Goal: Task Accomplishment & Management: Use online tool/utility

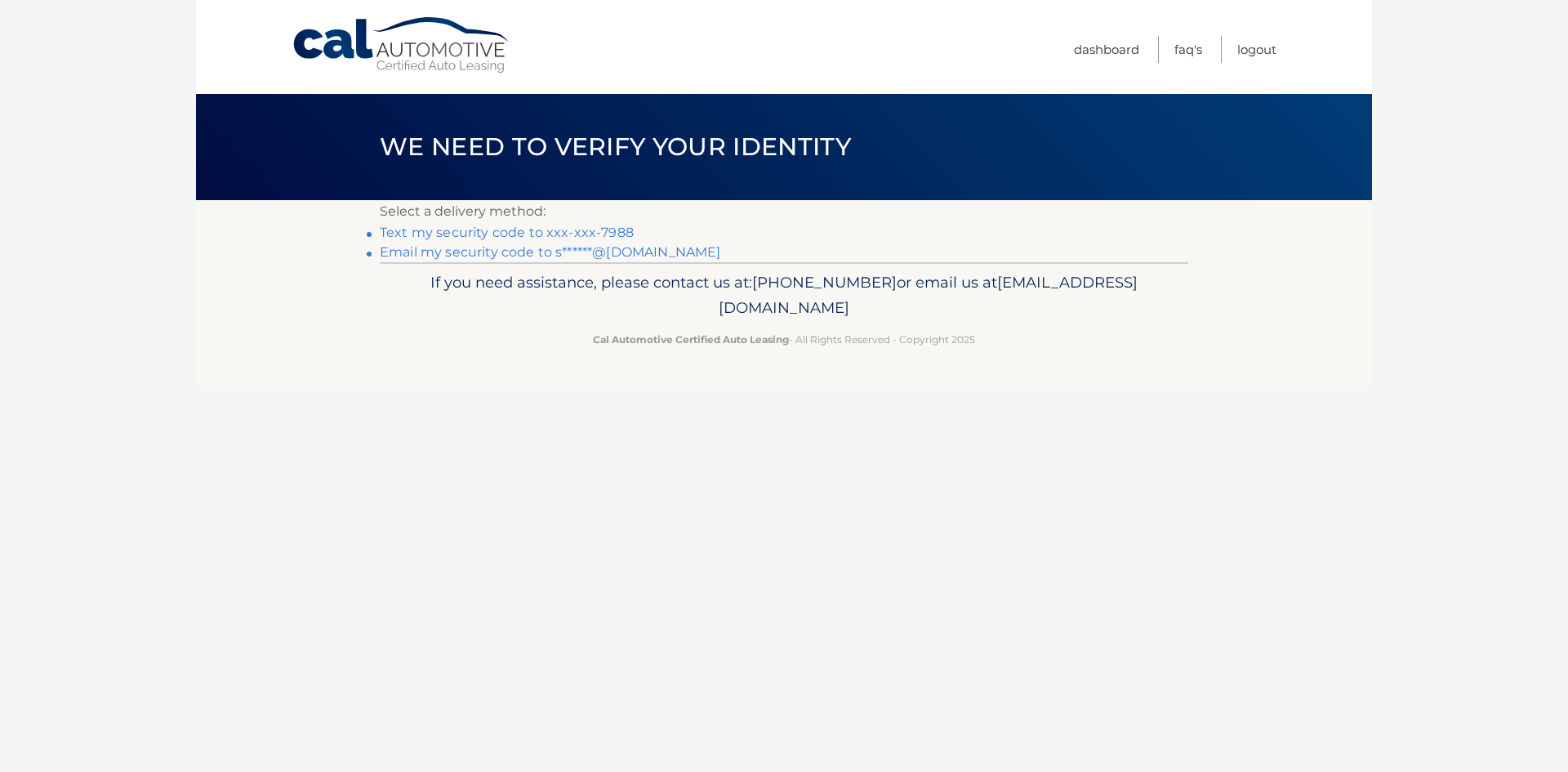
click at [617, 230] on link "Text my security code to xxx-xxx-7988" at bounding box center [507, 232] width 254 height 16
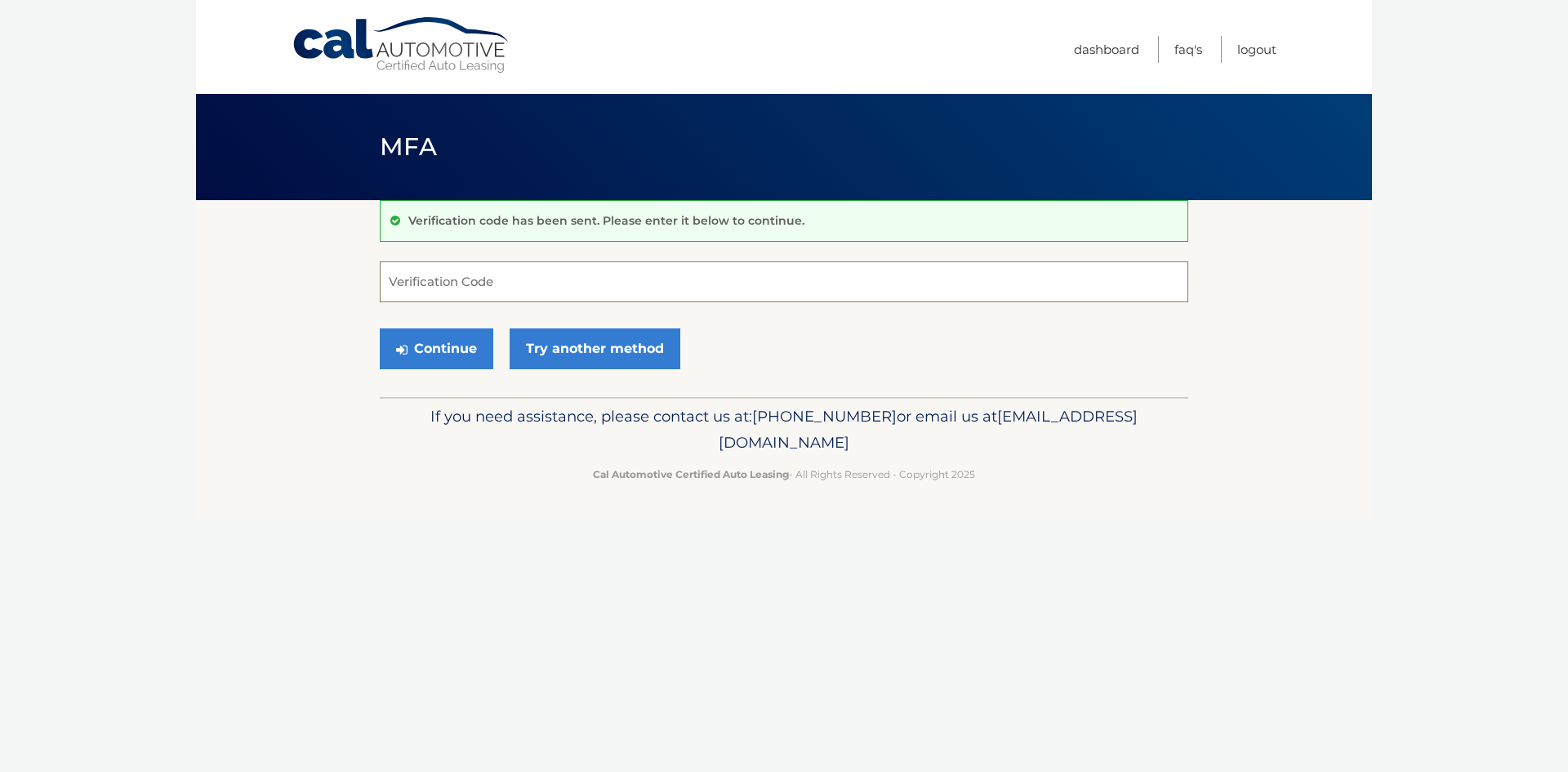
click at [524, 273] on input "Verification Code" at bounding box center [784, 282] width 809 height 41
type input "529369"
click at [407, 336] on button "Continue" at bounding box center [436, 348] width 113 height 41
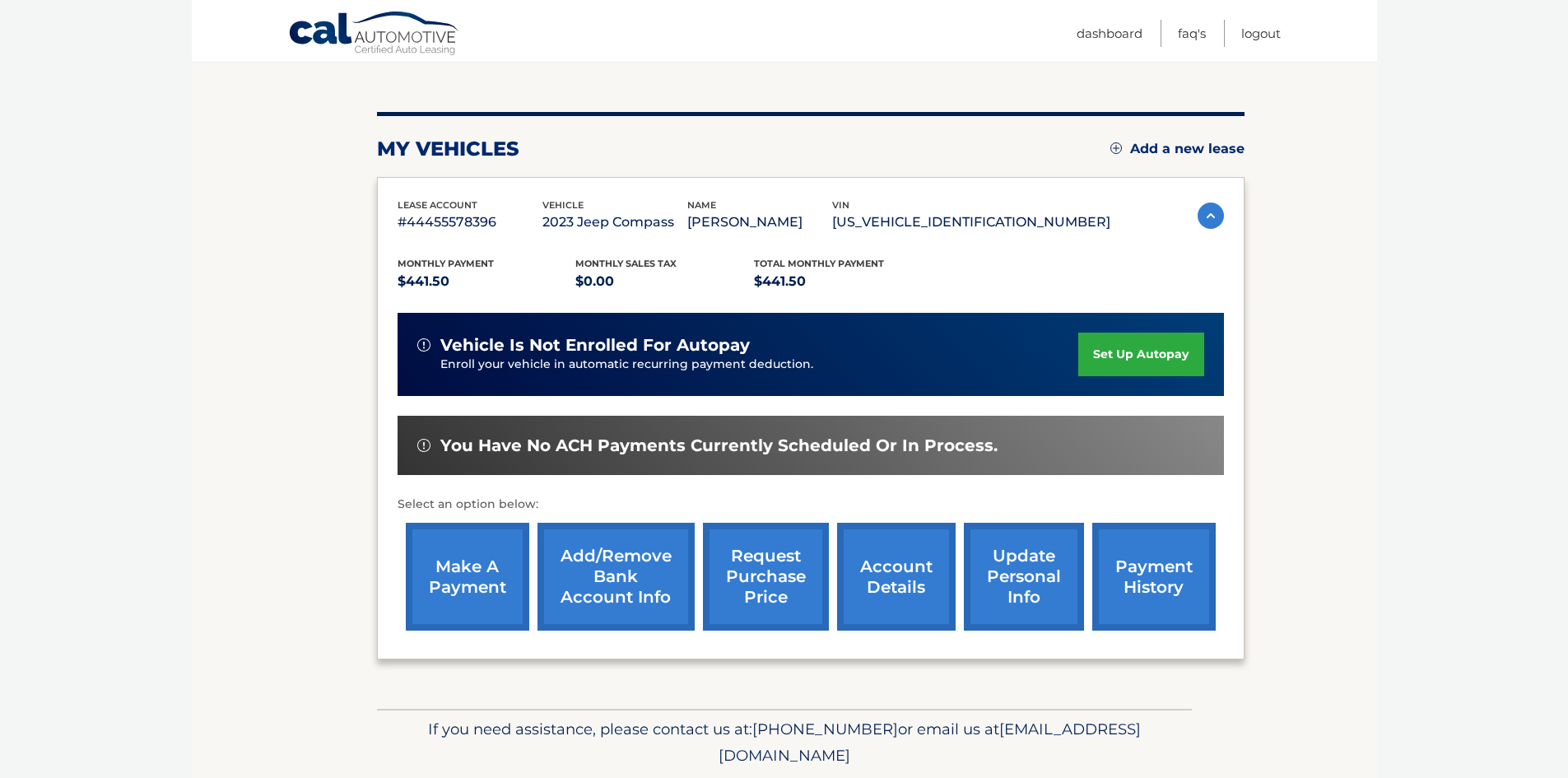
scroll to position [164, 0]
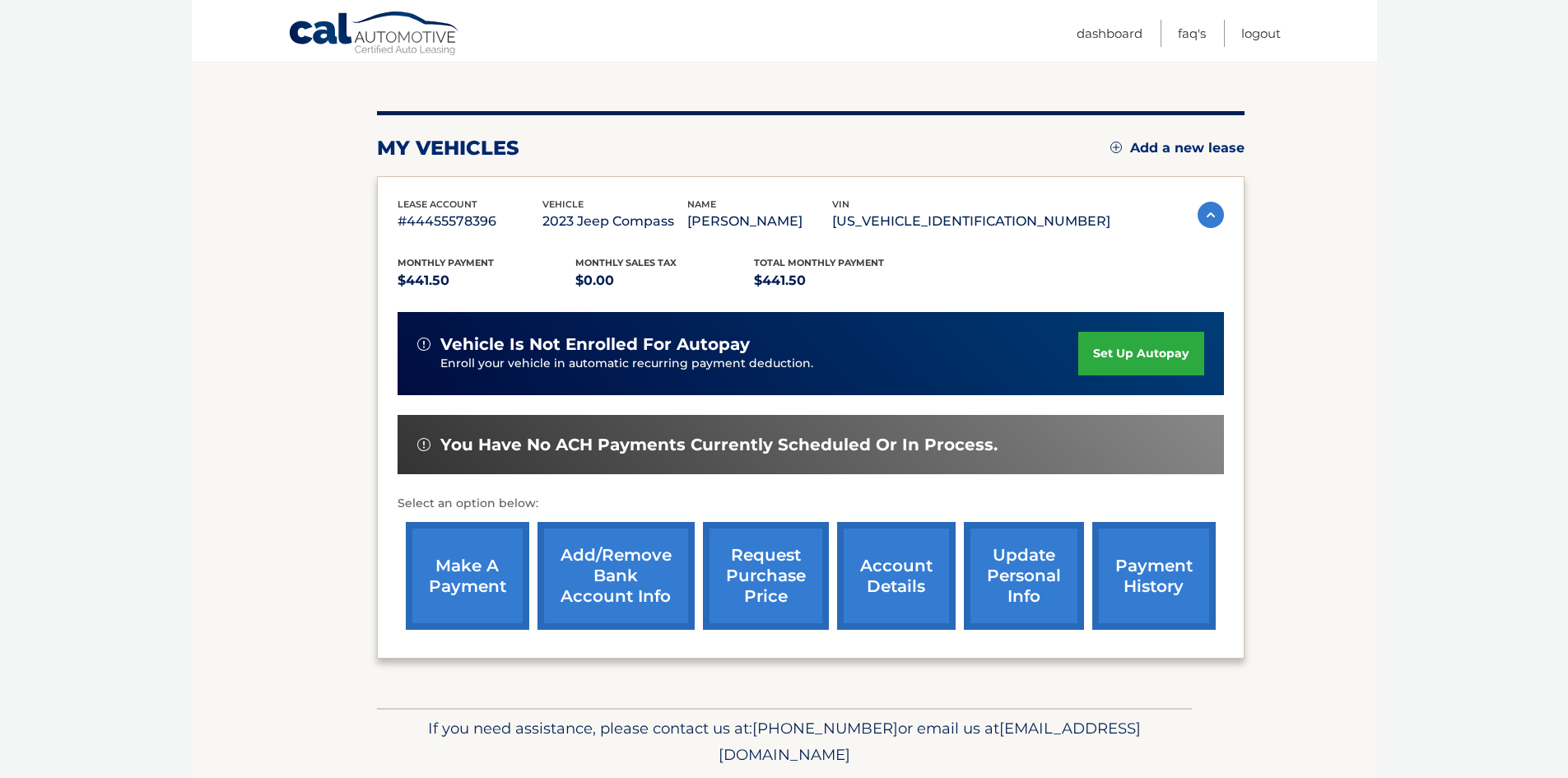
click at [453, 575] on link "make a payment" at bounding box center [467, 576] width 123 height 108
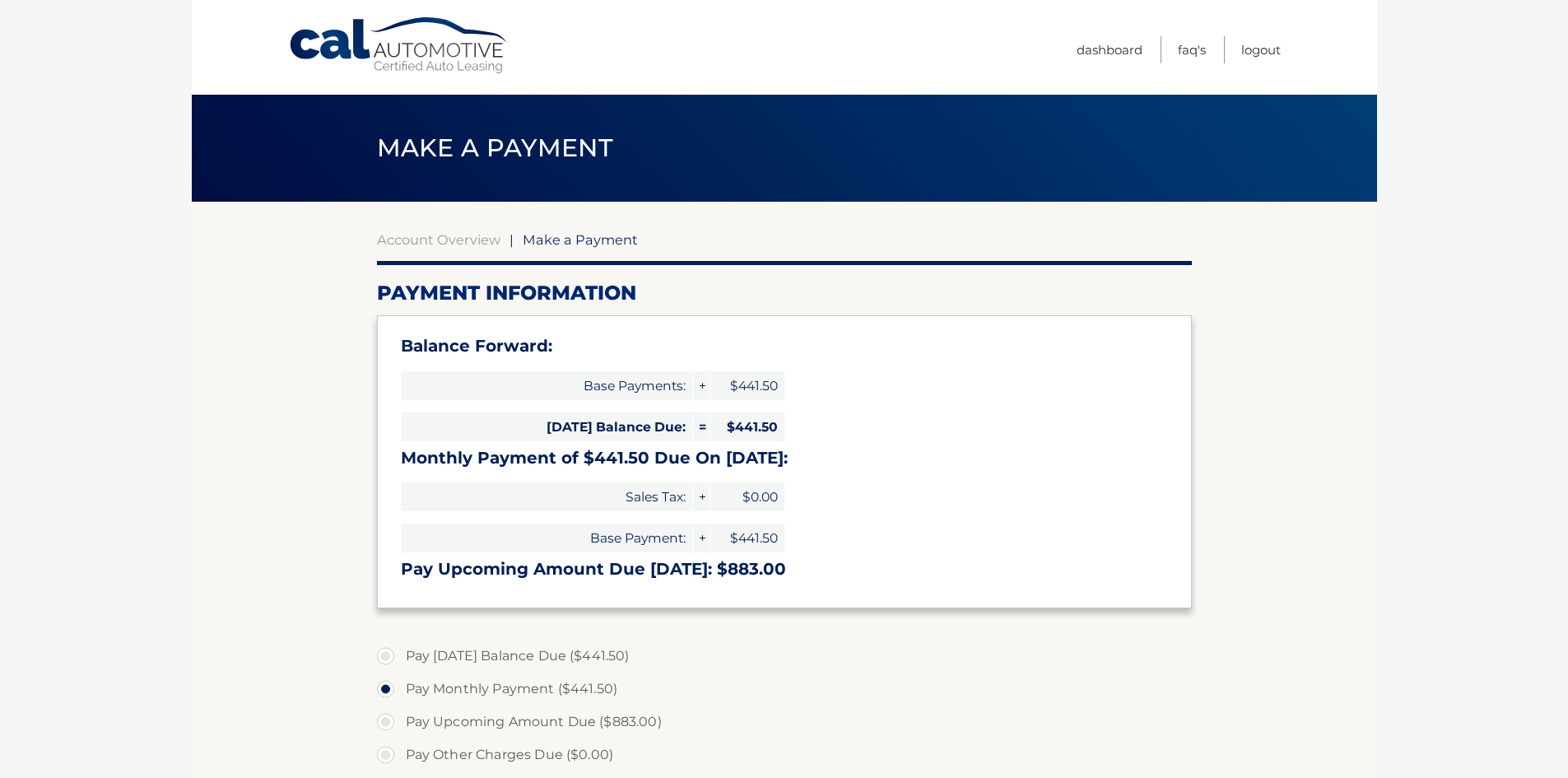
select select "NmRlMGFkZTItMDkyOS00YmYwLThiY2YtNTA5NDQ0MTA3OTFi"
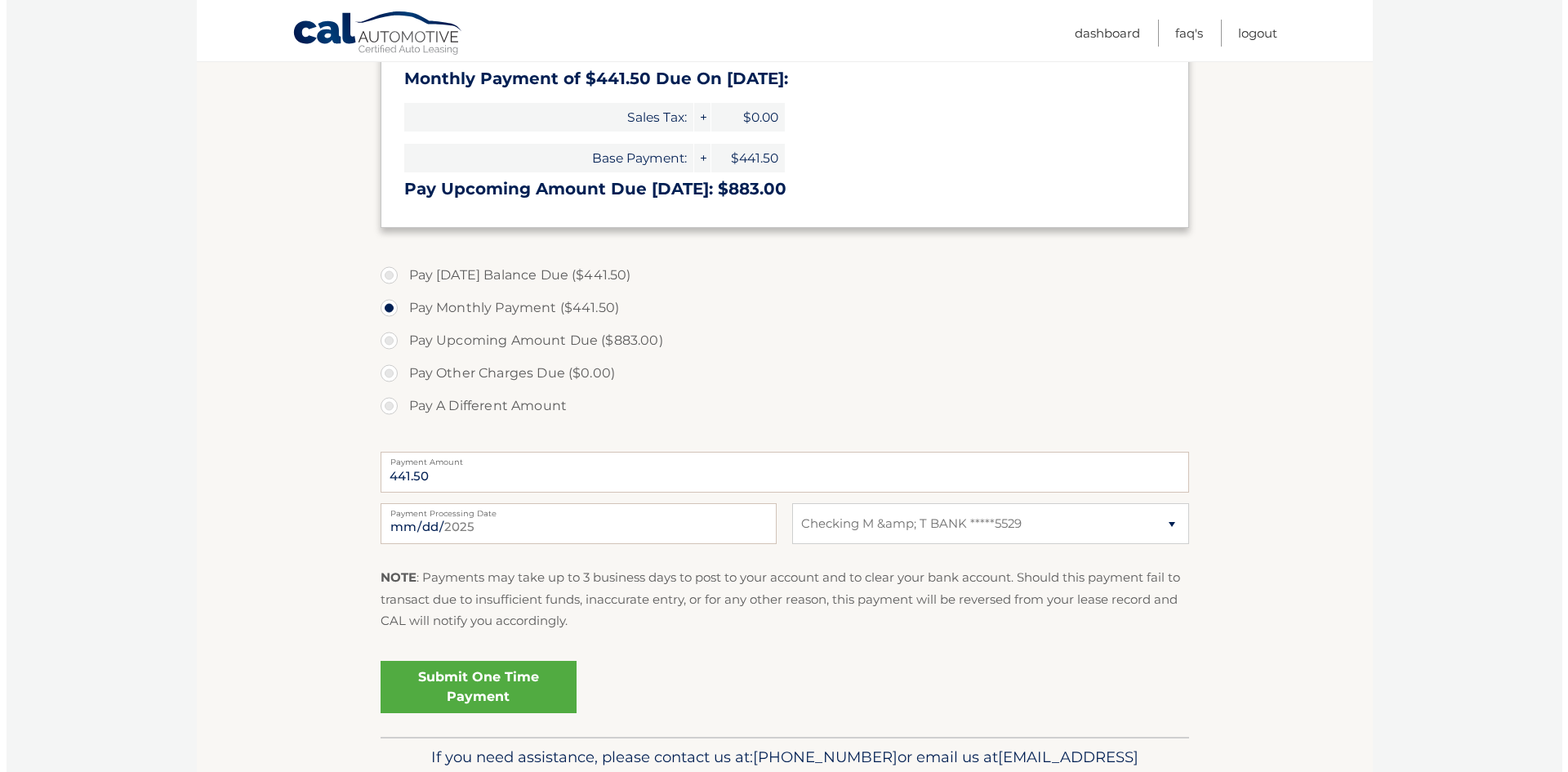
scroll to position [408, 0]
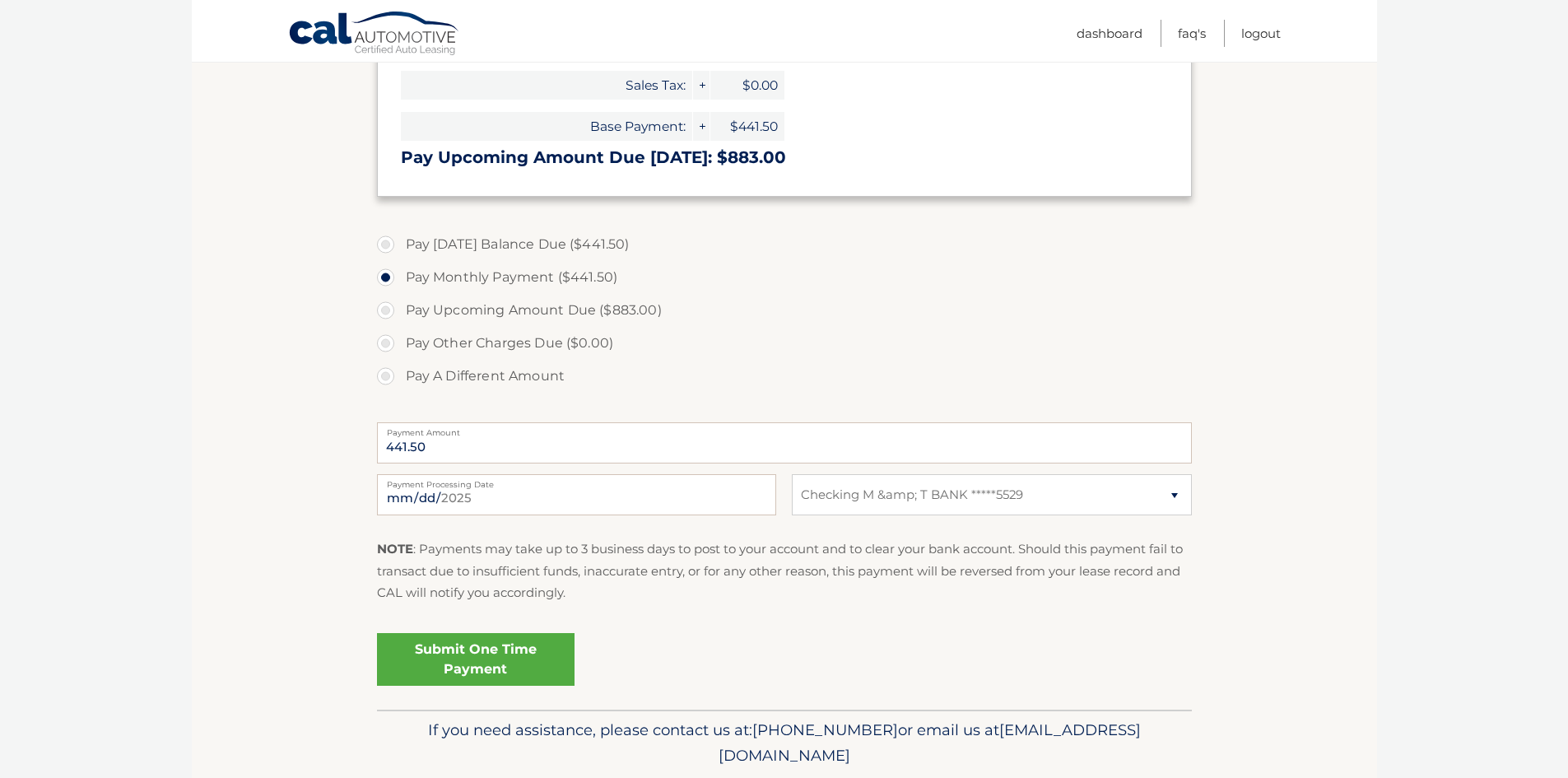
click at [518, 660] on link "Submit One Time Payment" at bounding box center [475, 659] width 198 height 53
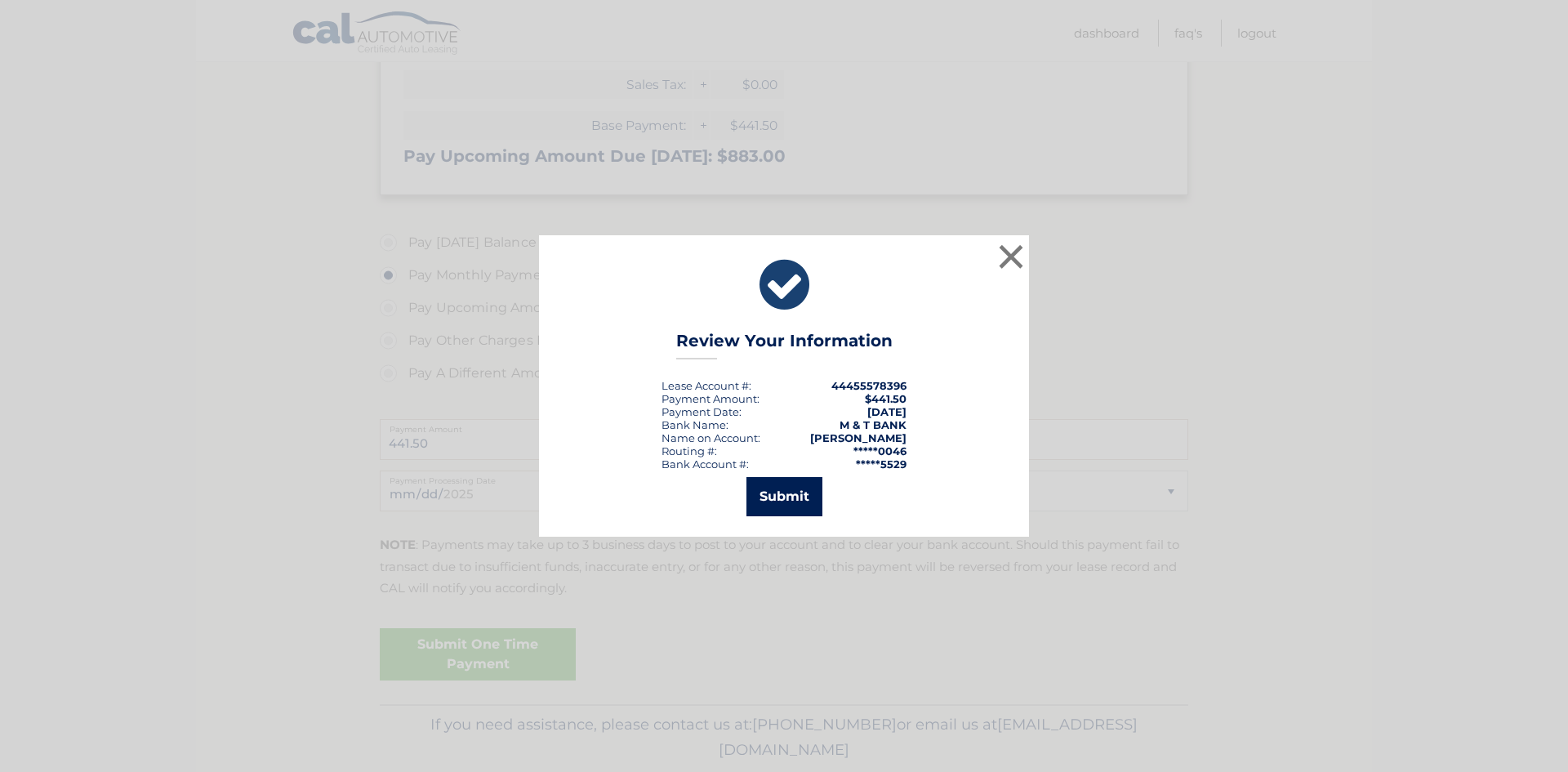
click at [787, 503] on button "Submit" at bounding box center [784, 497] width 76 height 40
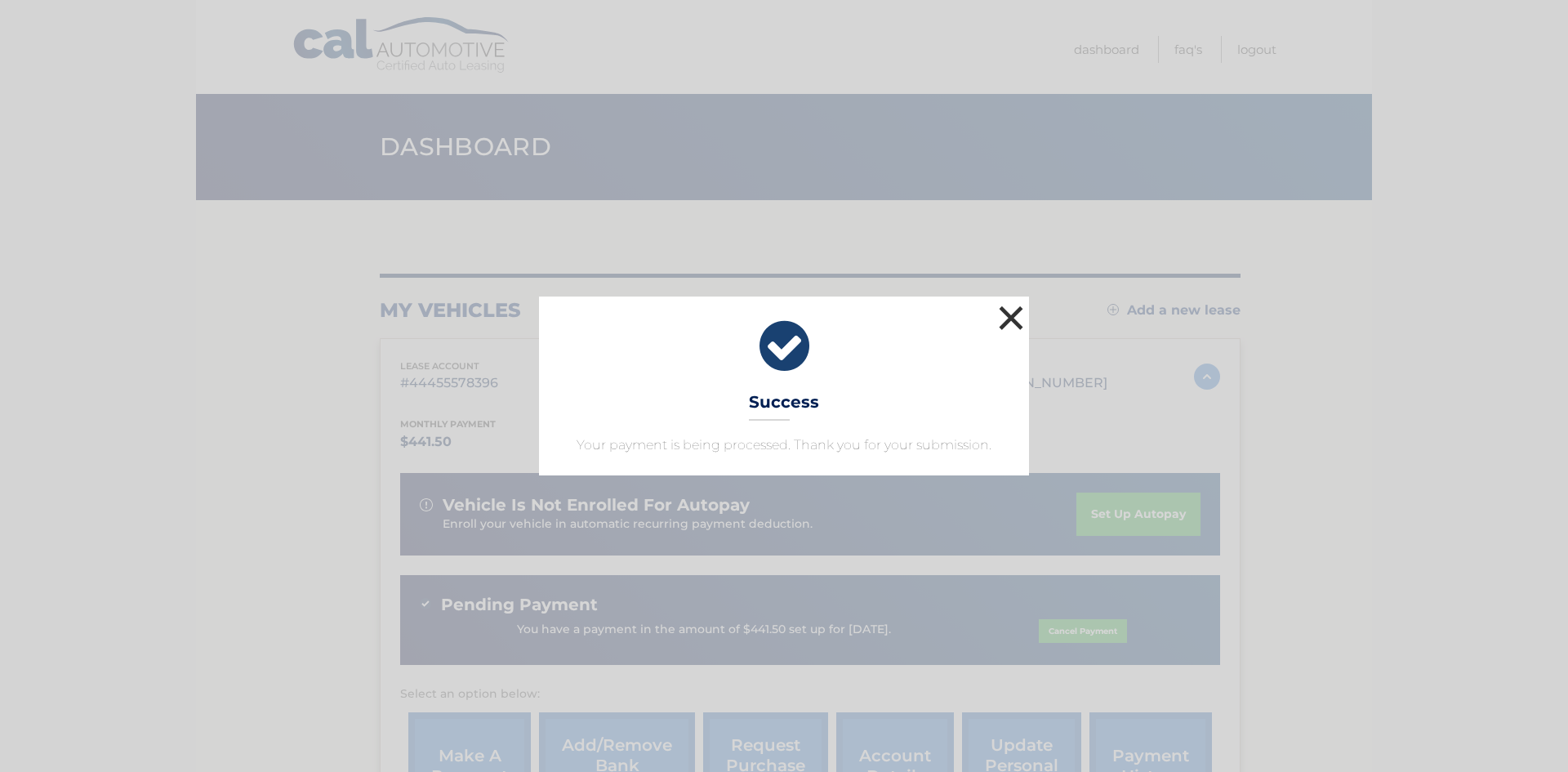
click at [1013, 313] on button "×" at bounding box center [1011, 317] width 32 height 32
